Goal: Book appointment/travel/reservation

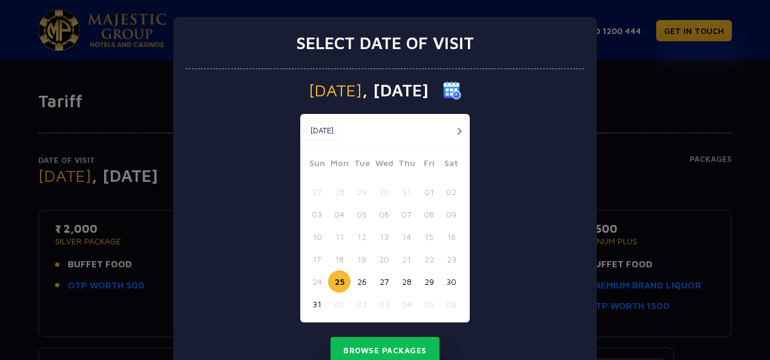
click at [455, 131] on button "button" at bounding box center [459, 131] width 15 height 15
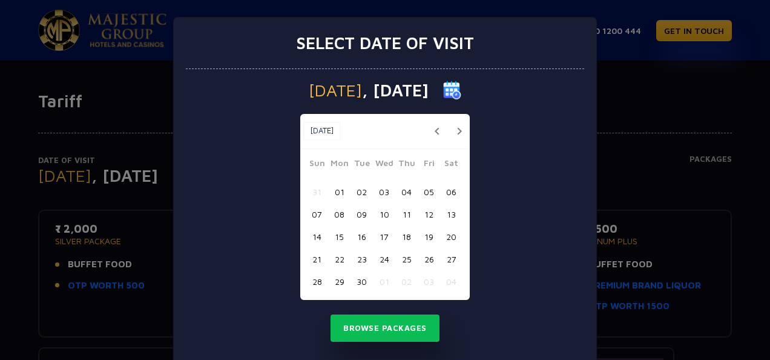
click at [455, 131] on button "button" at bounding box center [459, 131] width 15 height 15
click at [425, 188] on button "03" at bounding box center [429, 191] width 22 height 22
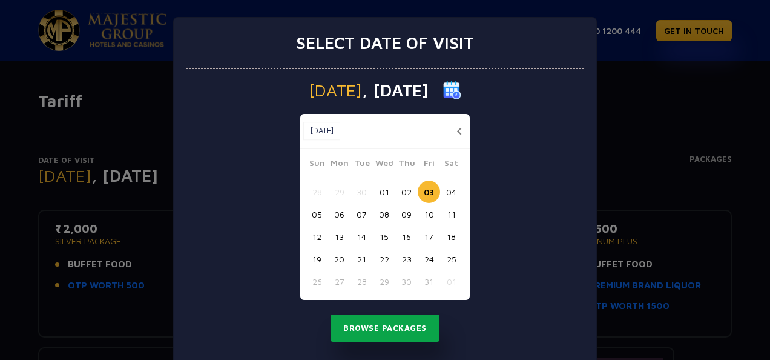
click at [382, 322] on button "Browse Packages" at bounding box center [385, 328] width 109 height 28
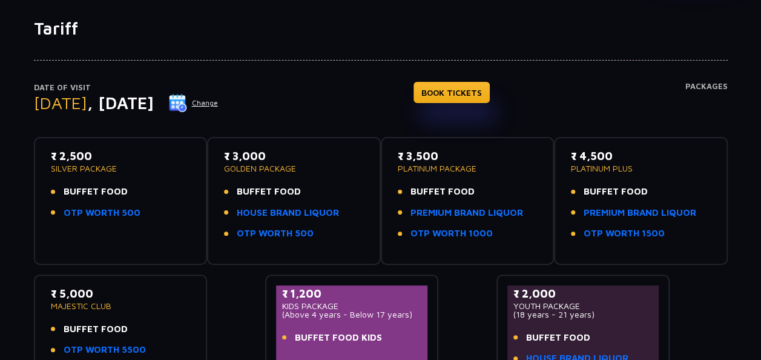
scroll to position [97, 0]
